Goal: Navigation & Orientation: Find specific page/section

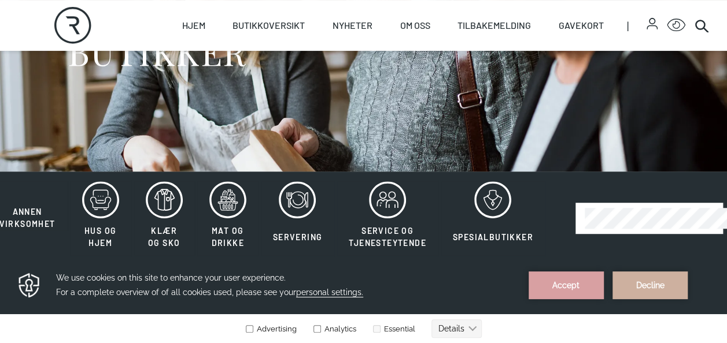
scroll to position [137, 0]
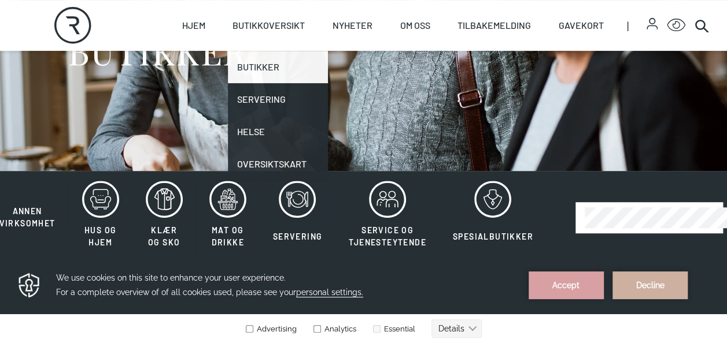
click at [265, 66] on link "Butikker" at bounding box center [278, 67] width 100 height 32
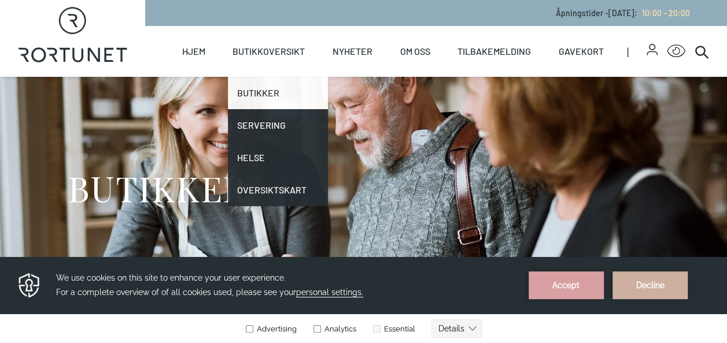
click at [257, 92] on link "Butikker" at bounding box center [278, 93] width 100 height 32
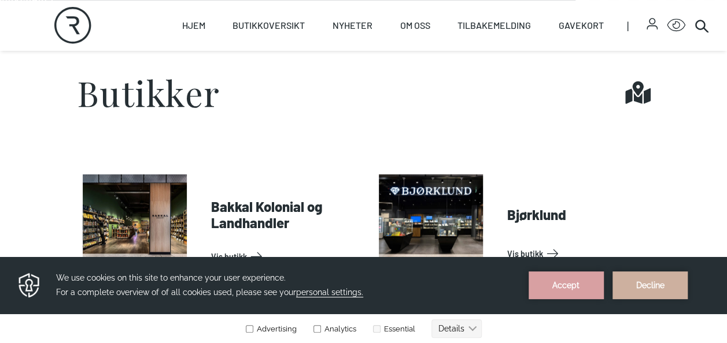
scroll to position [360, 0]
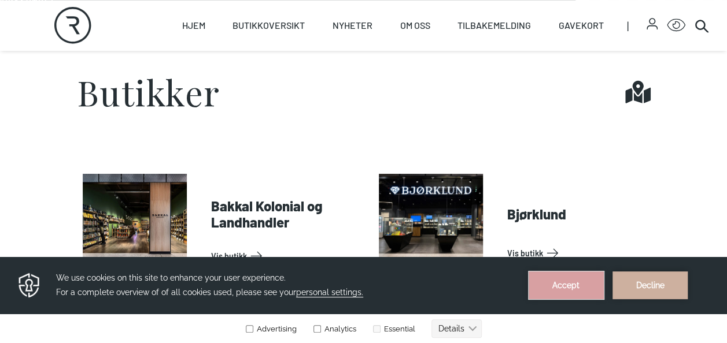
click at [576, 287] on button "Accept" at bounding box center [565, 286] width 75 height 28
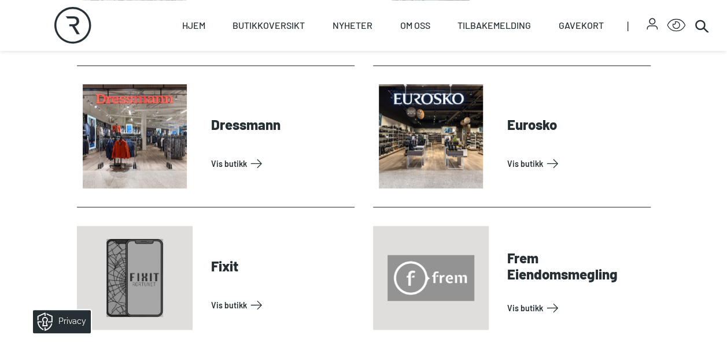
scroll to position [907, 0]
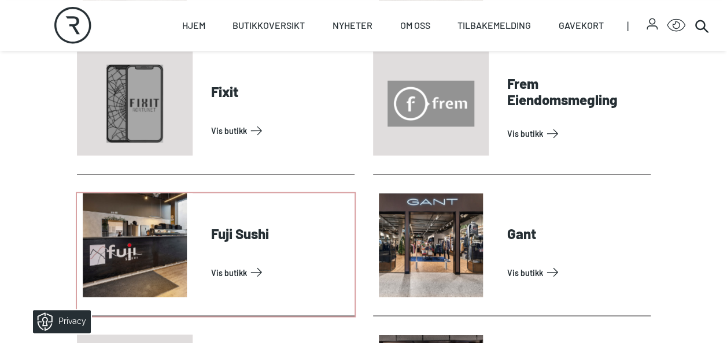
click at [340, 263] on link "Vis butikk" at bounding box center [280, 272] width 139 height 18
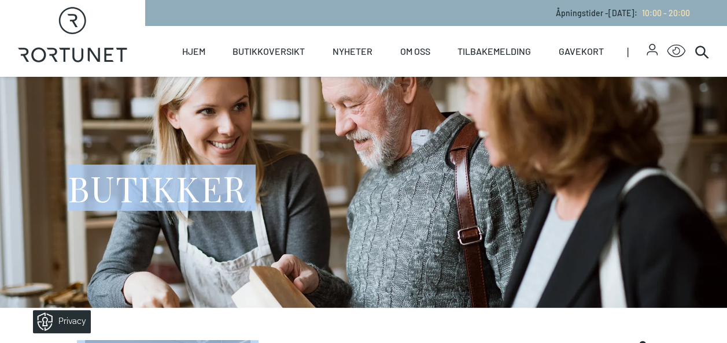
click at [173, 86] on div "BUTIKKER" at bounding box center [364, 192] width 592 height 231
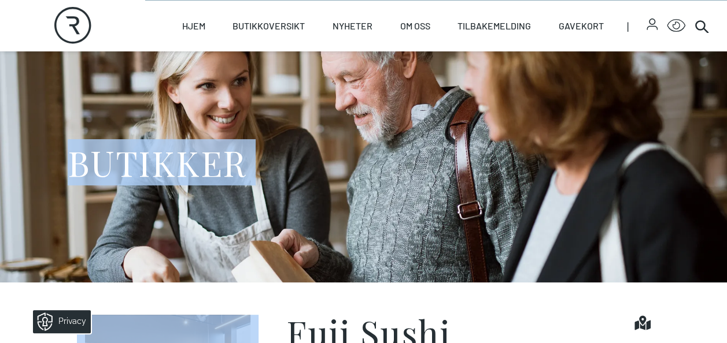
scroll to position [61, 0]
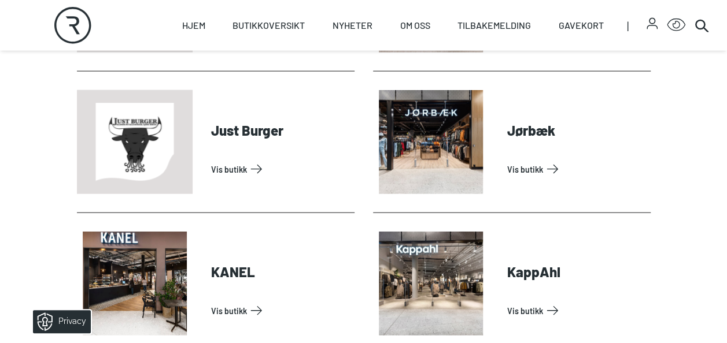
scroll to position [1298, 0]
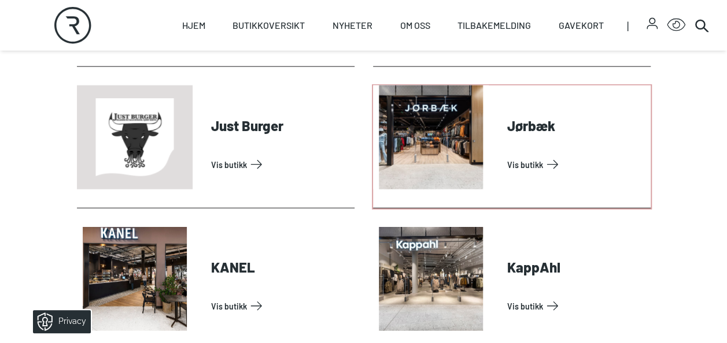
click at [517, 155] on link "Vis butikk" at bounding box center [576, 164] width 139 height 18
